Goal: Find specific page/section: Find specific page/section

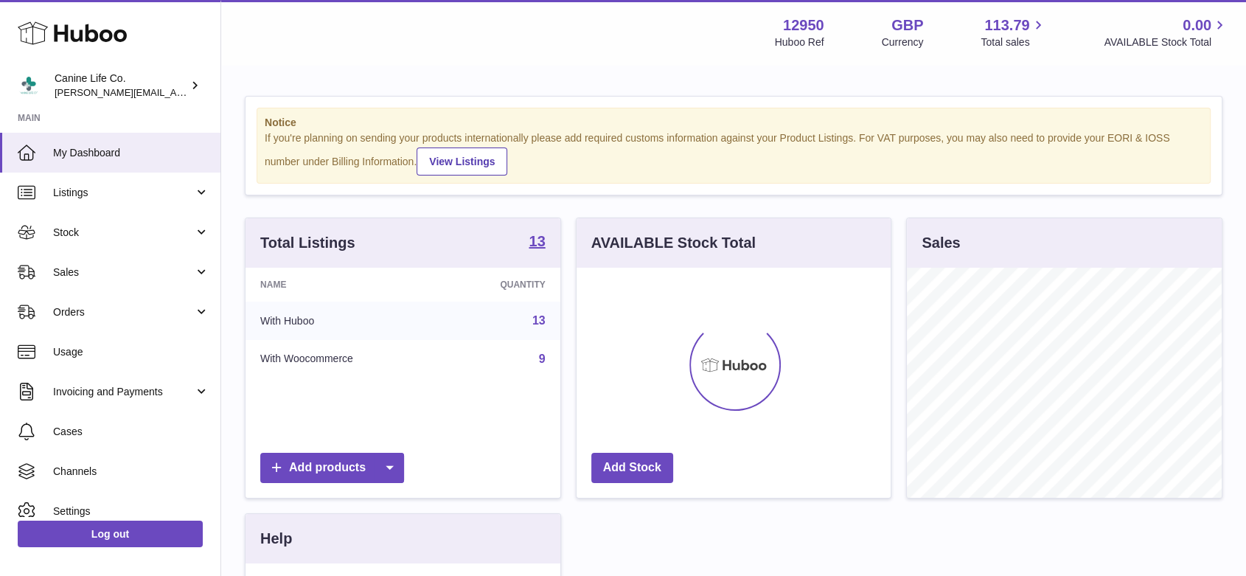
scroll to position [230, 314]
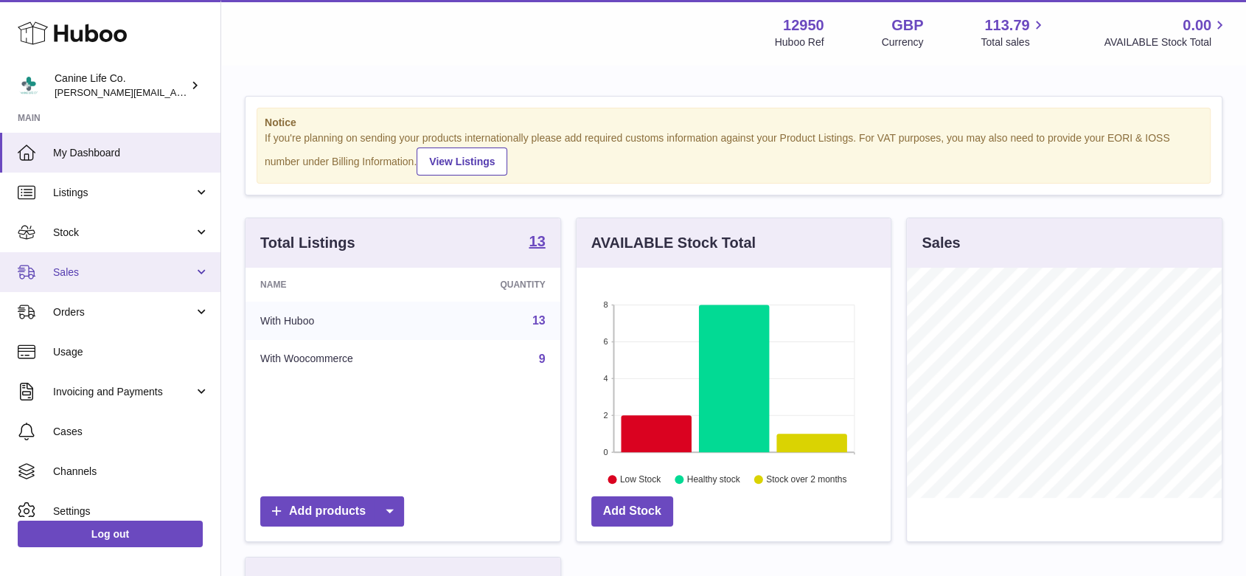
click at [77, 269] on span "Sales" at bounding box center [123, 272] width 141 height 14
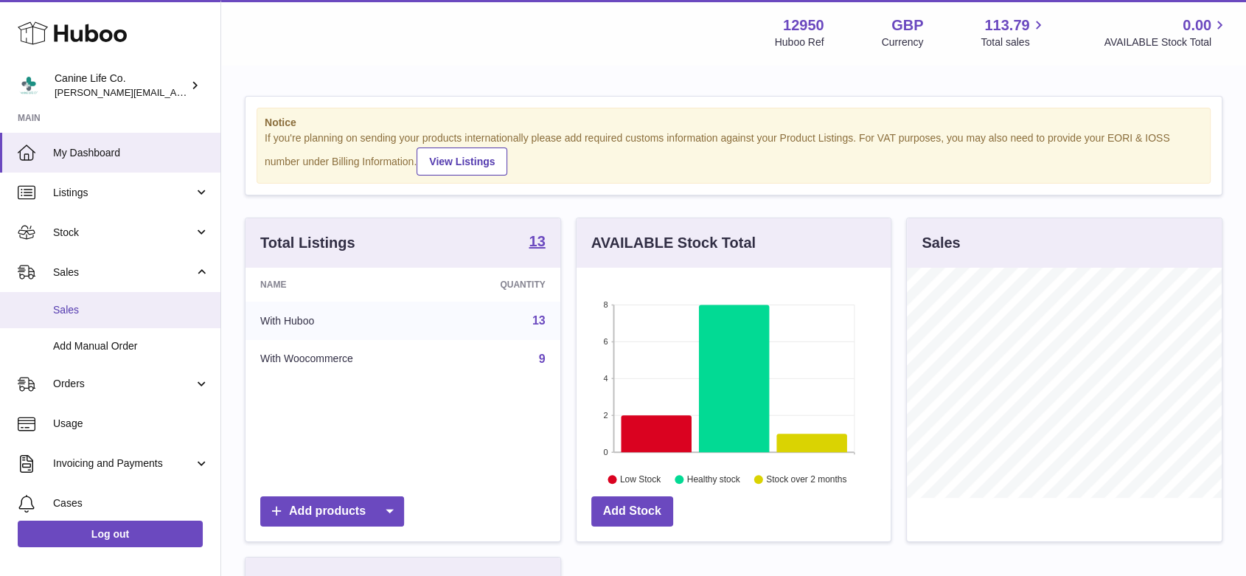
click at [77, 306] on span "Sales" at bounding box center [131, 310] width 156 height 14
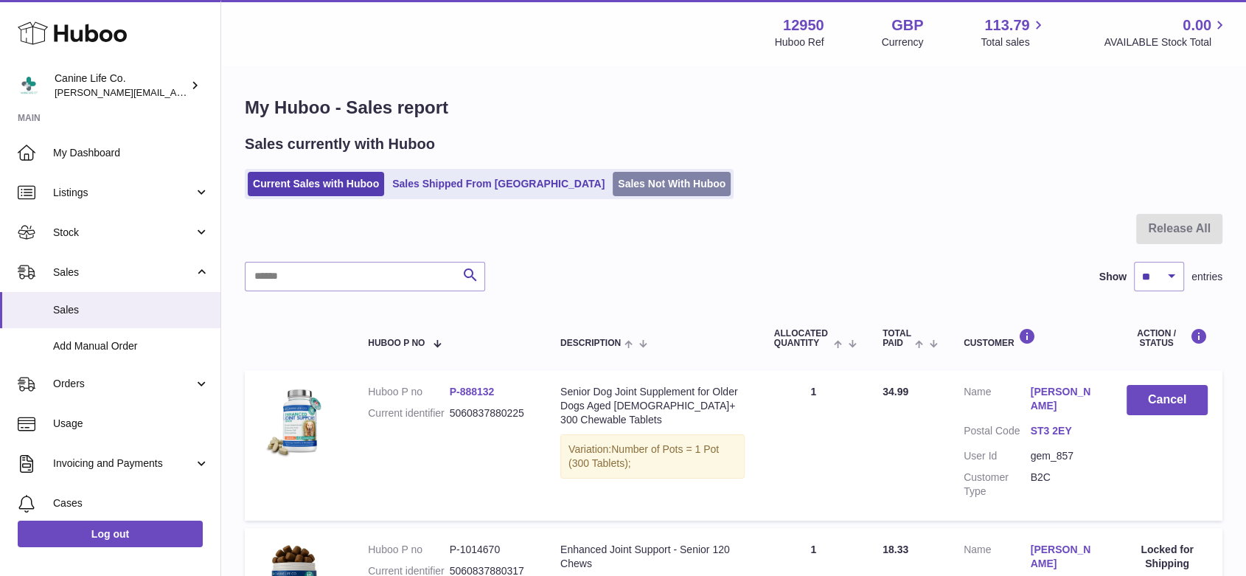
click at [613, 188] on link "Sales Not With Huboo" at bounding box center [672, 184] width 118 height 24
